Goal: Navigation & Orientation: Find specific page/section

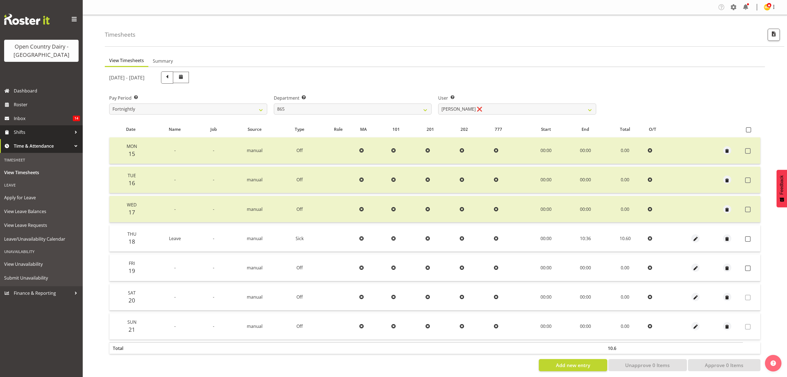
select select "678"
click at [48, 167] on link "View Timesheets" at bounding box center [41, 172] width 80 height 14
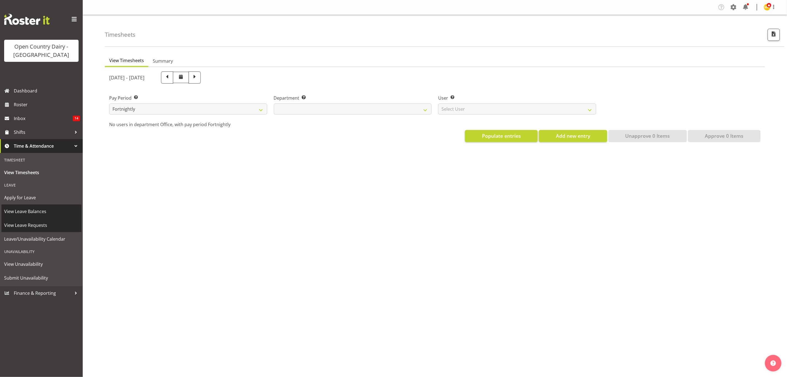
select select
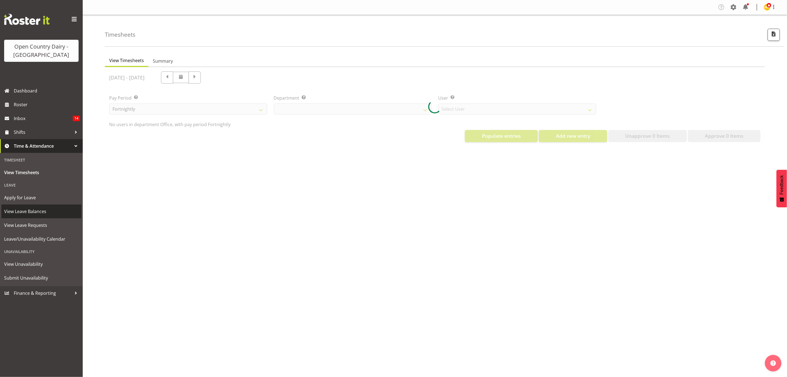
click at [22, 215] on span "View Leave Balances" at bounding box center [41, 211] width 74 height 8
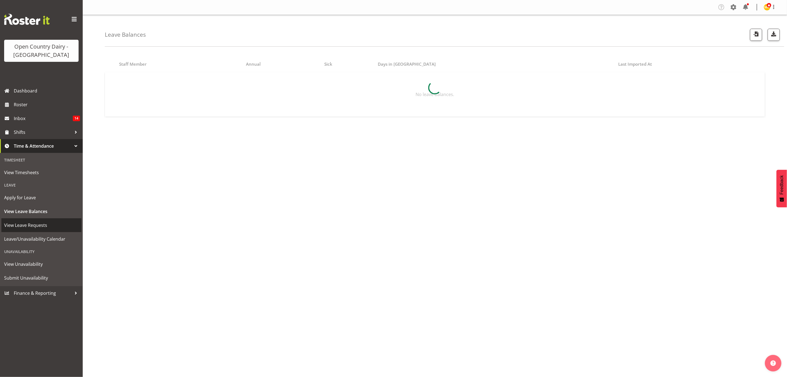
click at [38, 222] on span "View Leave Requests" at bounding box center [41, 225] width 74 height 8
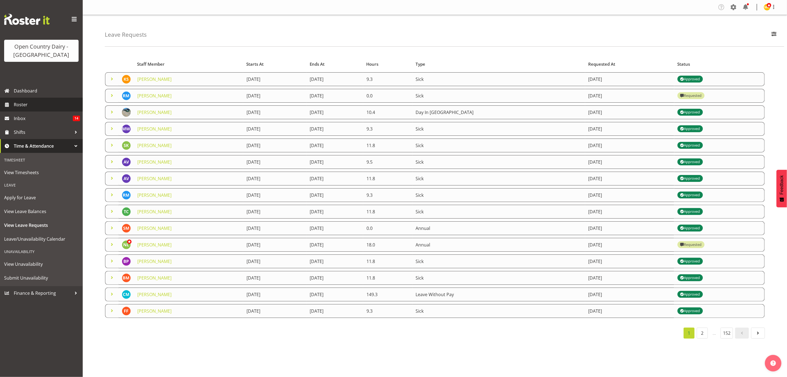
click at [23, 104] on span "Roster" at bounding box center [47, 104] width 66 height 8
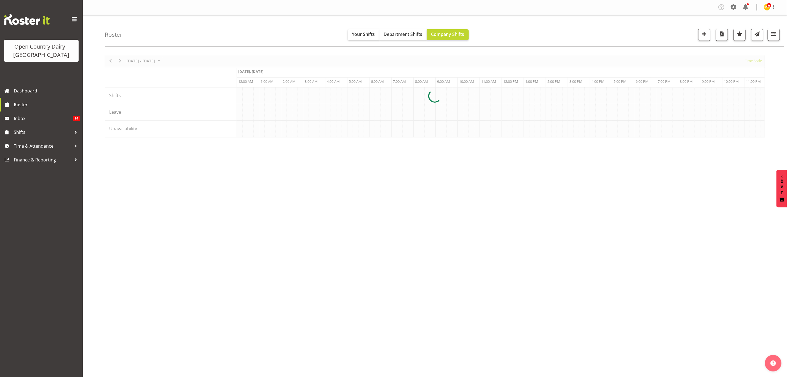
scroll to position [0, 2646]
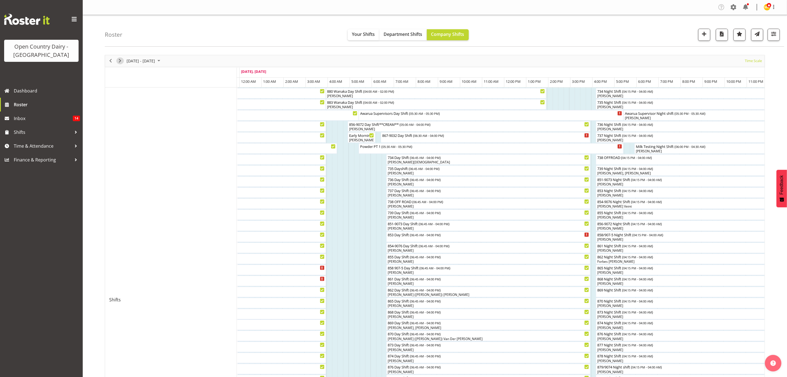
drag, startPoint x: 121, startPoint y: 60, endPoint x: 145, endPoint y: 78, distance: 30.1
click at [120, 60] on span "Next" at bounding box center [120, 60] width 7 height 7
